Goal: Task Accomplishment & Management: Complete application form

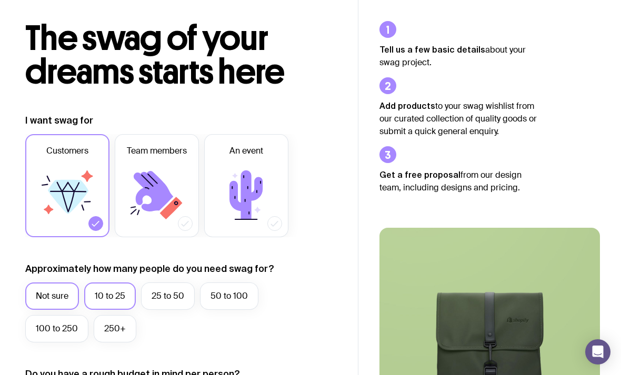
click at [121, 288] on label "10 to 25" at bounding box center [110, 296] width 52 height 27
click at [0, 0] on input "10 to 25" at bounding box center [0, 0] width 0 height 0
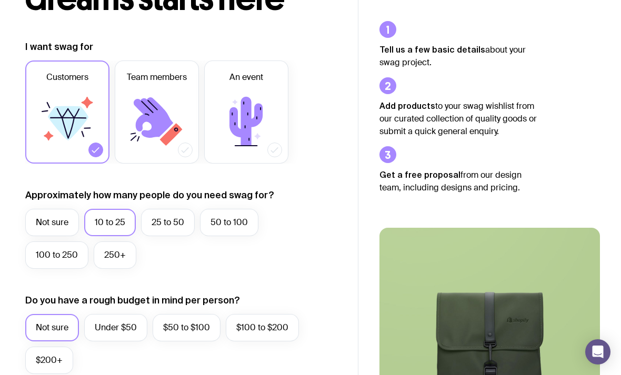
scroll to position [144, 0]
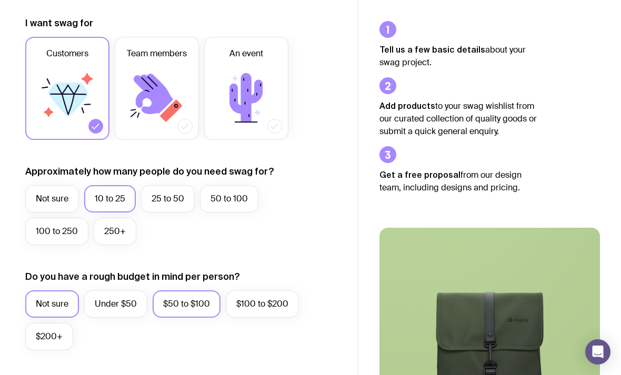
click at [178, 314] on label "$50 to $100" at bounding box center [187, 303] width 68 height 27
click at [0, 0] on input "$50 to $100" at bounding box center [0, 0] width 0 height 0
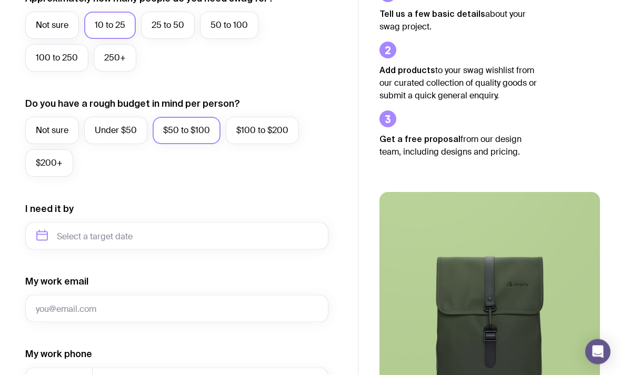
scroll to position [317, 0]
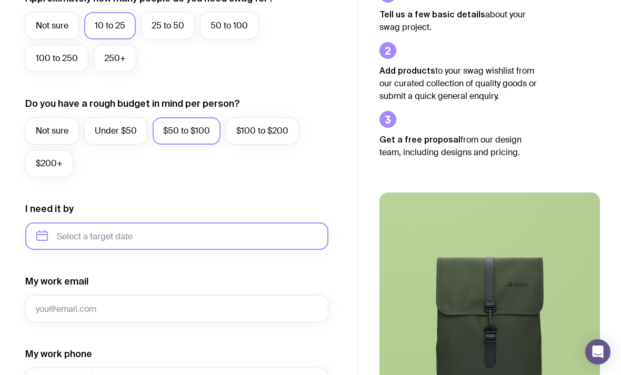
click at [251, 243] on input "text" at bounding box center [176, 236] width 303 height 27
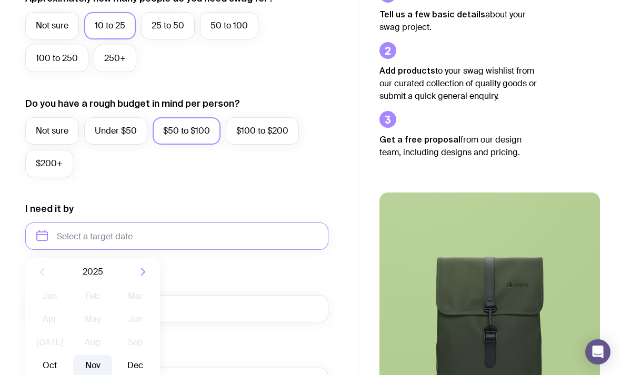
click at [87, 358] on button "Nov" at bounding box center [92, 365] width 38 height 21
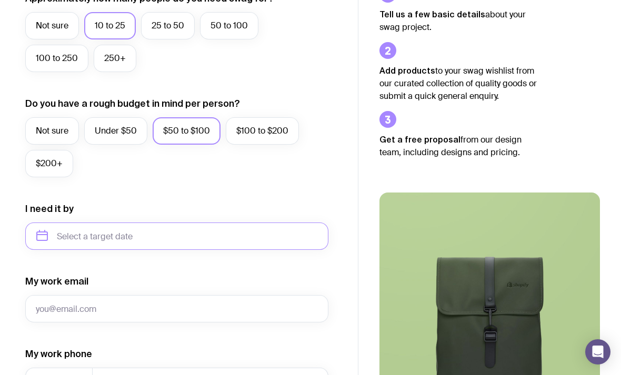
type input "[DATE]"
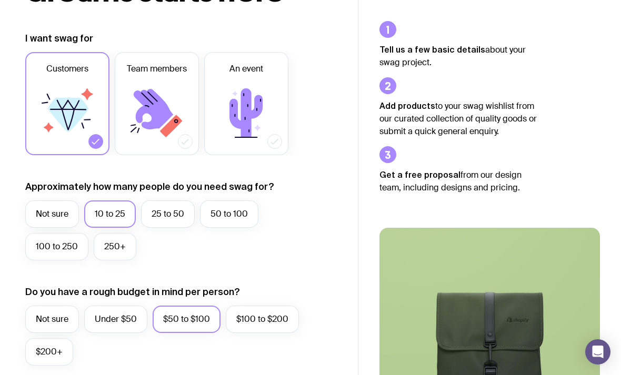
scroll to position [0, 0]
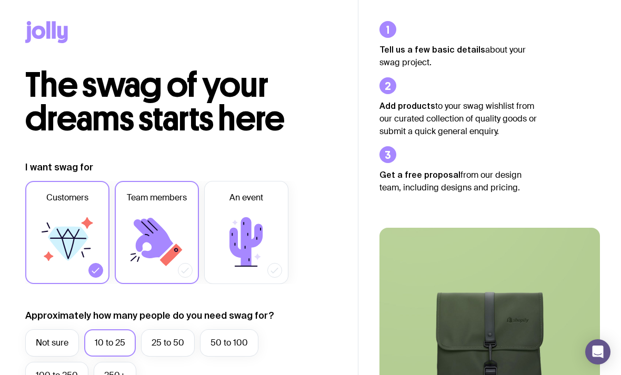
click at [147, 268] on icon at bounding box center [156, 241] width 63 height 63
click at [0, 0] on input "Team members" at bounding box center [0, 0] width 0 height 0
click at [59, 245] on icon at bounding box center [68, 244] width 41 height 34
click at [0, 0] on input "Customers" at bounding box center [0, 0] width 0 height 0
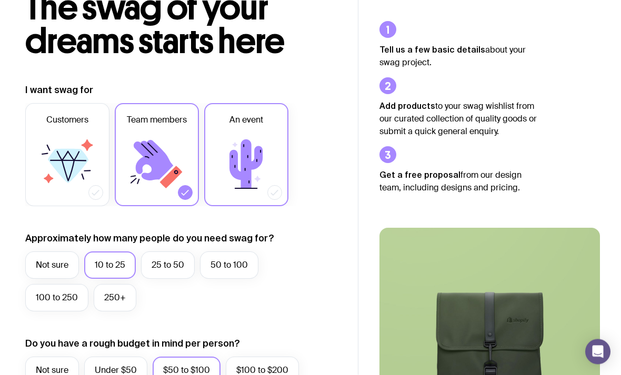
scroll to position [78, 0]
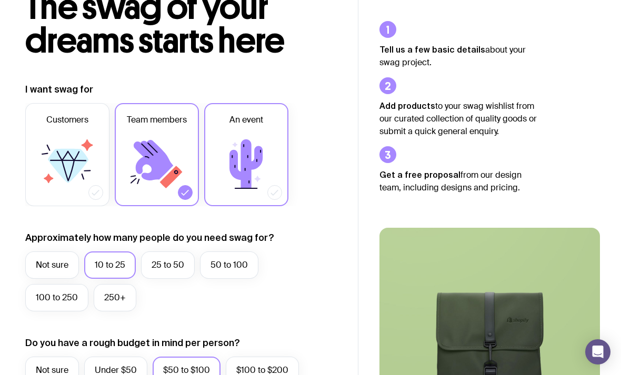
click at [267, 190] on div at bounding box center [274, 192] width 15 height 15
click at [0, 0] on input "An event" at bounding box center [0, 0] width 0 height 0
click at [163, 195] on label "Team members" at bounding box center [157, 154] width 84 height 103
click at [0, 0] on input "Team members" at bounding box center [0, 0] width 0 height 0
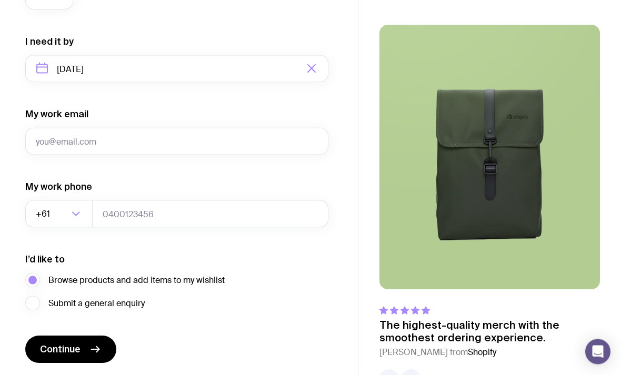
scroll to position [485, 0]
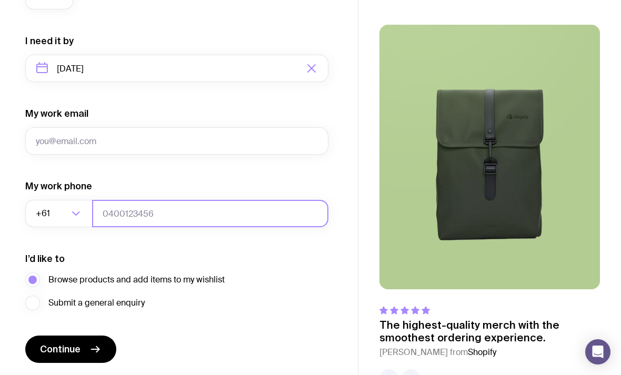
click at [116, 214] on input "tel" at bounding box center [210, 213] width 236 height 27
type input "422927897"
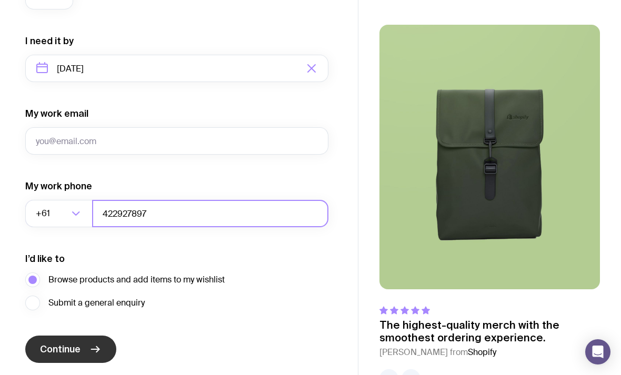
click at [92, 350] on icon "submit" at bounding box center [95, 349] width 13 height 13
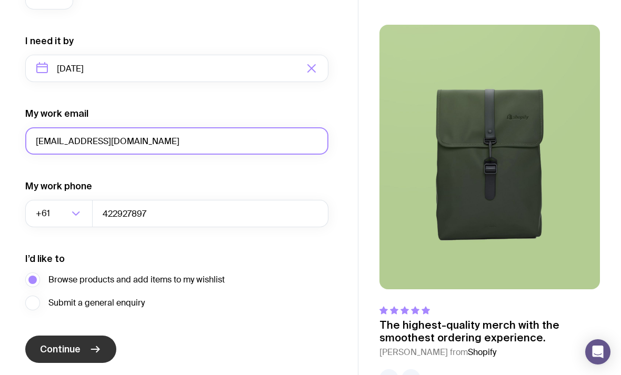
type input "[EMAIL_ADDRESS][DOMAIN_NAME]"
click at [71, 349] on button "Continue" at bounding box center [70, 349] width 91 height 27
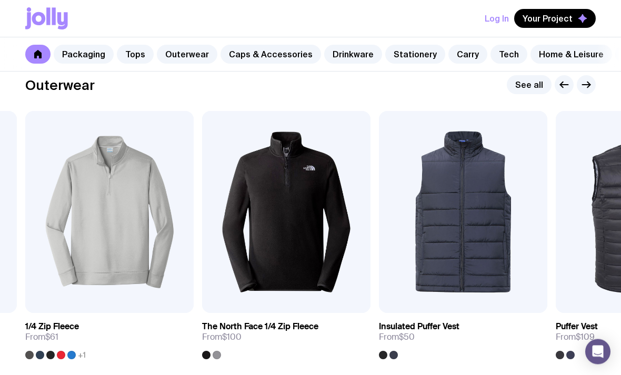
scroll to position [840, 0]
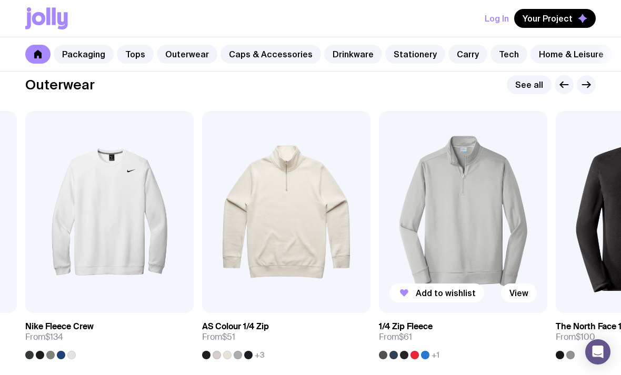
click at [507, 233] on img at bounding box center [463, 212] width 168 height 202
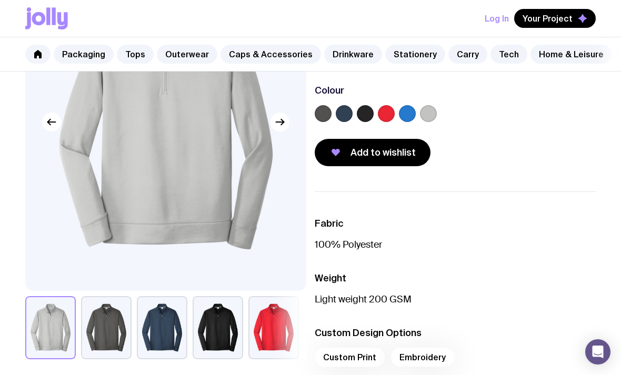
scroll to position [295, 0]
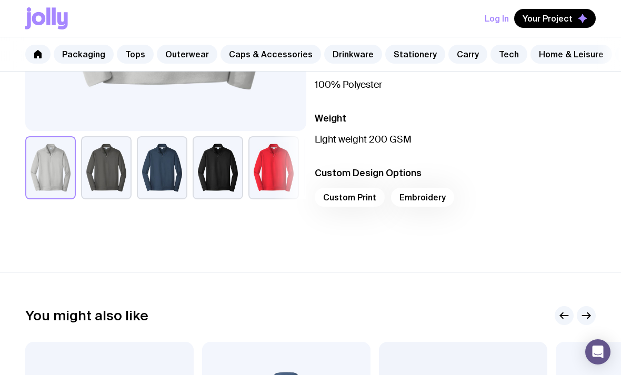
click at [357, 200] on div "Custom Print Embroidery" at bounding box center [455, 200] width 281 height 25
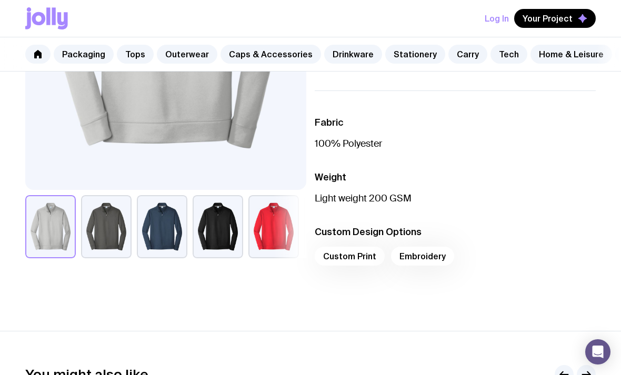
scroll to position [235, 0]
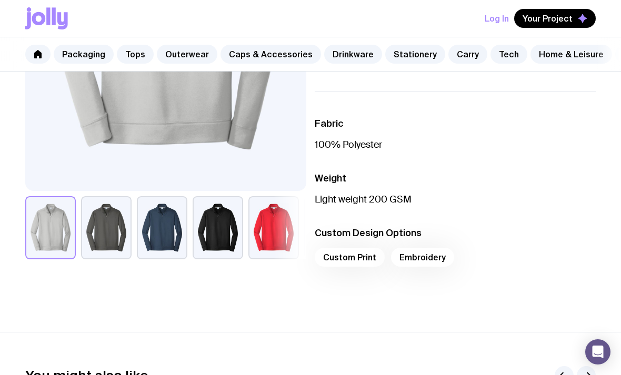
click at [359, 260] on div "Custom Print Embroidery" at bounding box center [455, 260] width 281 height 25
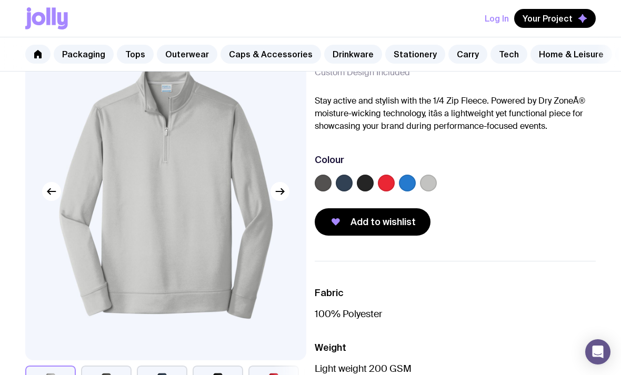
scroll to position [37, 0]
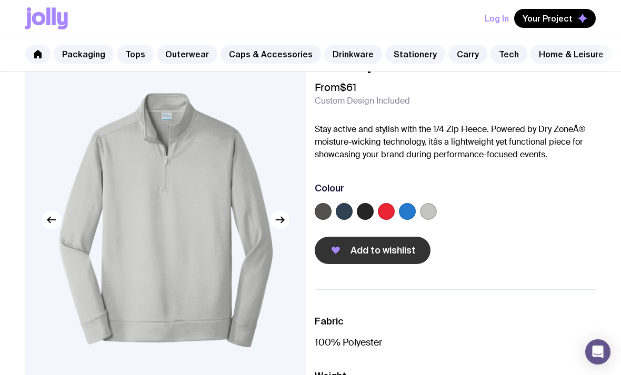
click at [405, 252] on span "Add to wishlist" at bounding box center [382, 250] width 65 height 13
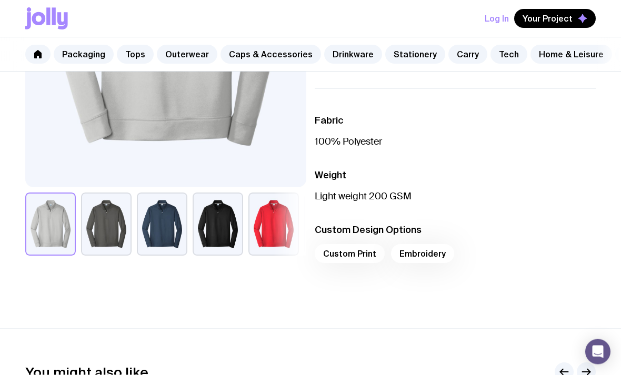
scroll to position [238, 0]
click at [356, 256] on div "Custom Print Embroidery" at bounding box center [455, 256] width 281 height 25
click at [418, 249] on div "Custom Print Embroidery" at bounding box center [455, 256] width 281 height 25
click at [359, 243] on li "Custom Design Options Custom Print Embroidery" at bounding box center [455, 246] width 281 height 46
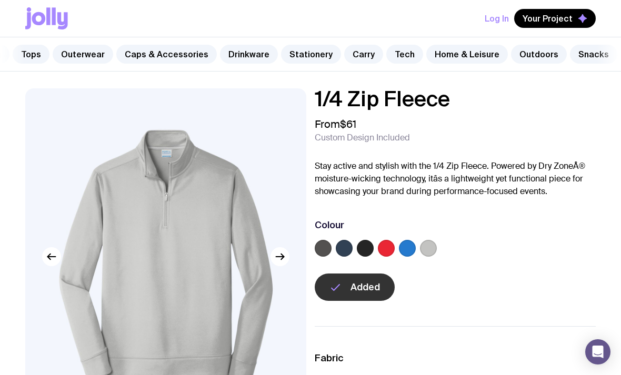
scroll to position [0, 104]
click at [554, 19] on span "Your Project" at bounding box center [547, 18] width 50 height 11
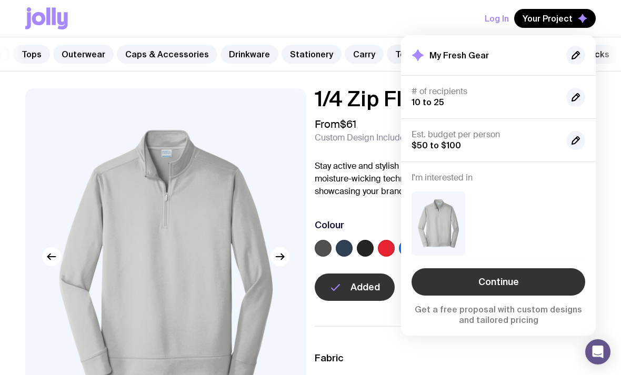
click at [519, 280] on link "Continue" at bounding box center [498, 281] width 174 height 27
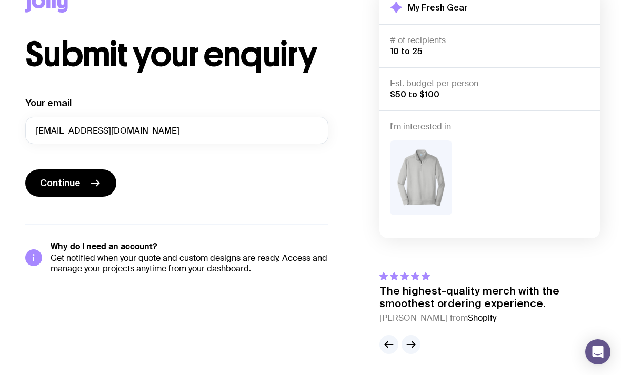
scroll to position [34, 0]
click at [106, 179] on button "Continue" at bounding box center [70, 182] width 91 height 27
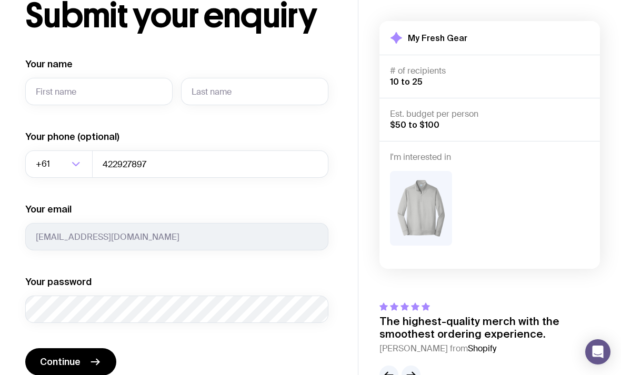
scroll to position [69, 0]
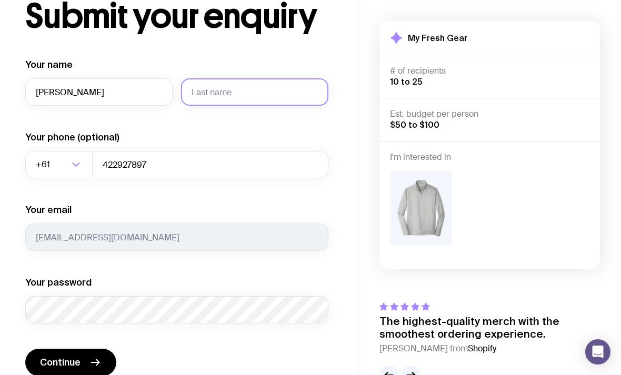
type input "[PERSON_NAME]"
click at [271, 104] on input "text" at bounding box center [254, 91] width 147 height 27
type input "Bosveld"
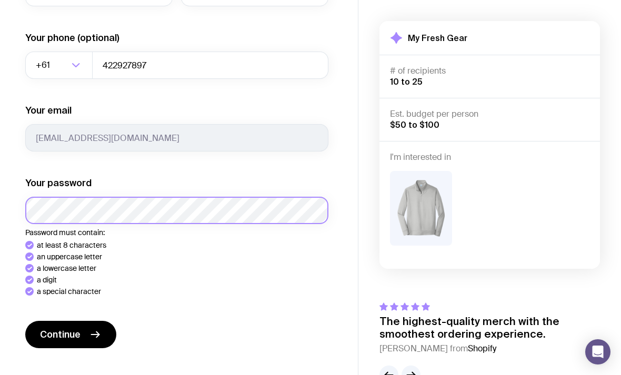
click at [71, 335] on button "Continue" at bounding box center [70, 334] width 91 height 27
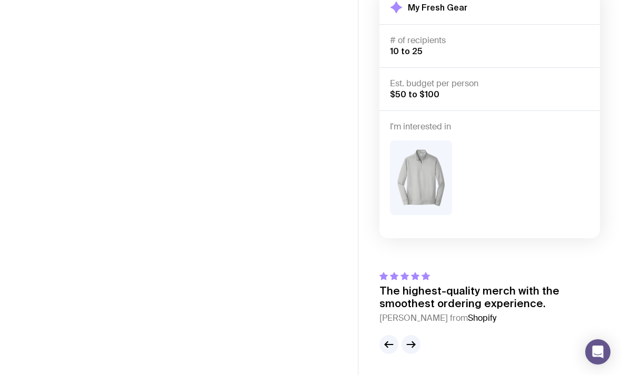
scroll to position [34, 0]
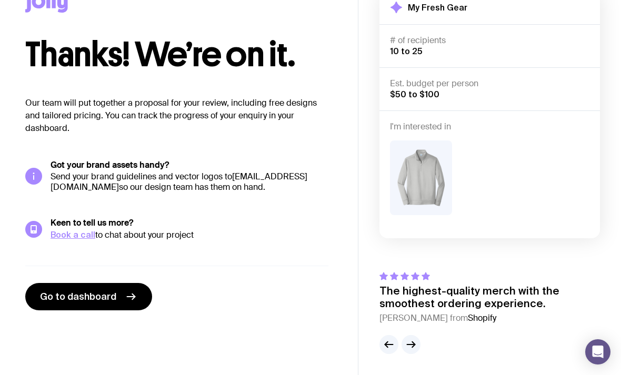
click at [131, 187] on link "[EMAIL_ADDRESS][DOMAIN_NAME]" at bounding box center [179, 182] width 257 height 22
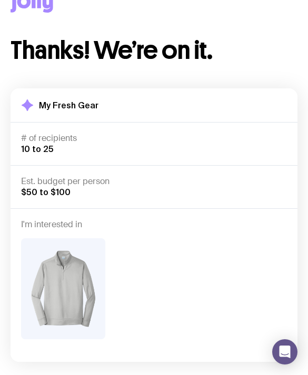
scroll to position [0, 0]
